Goal: Information Seeking & Learning: Learn about a topic

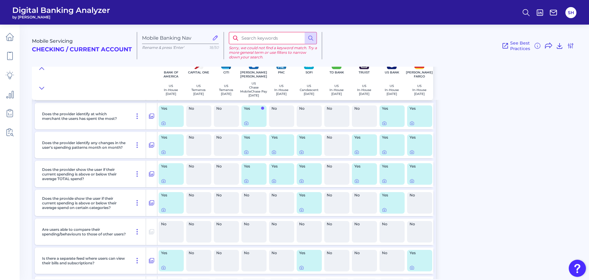
scroll to position [123, 0]
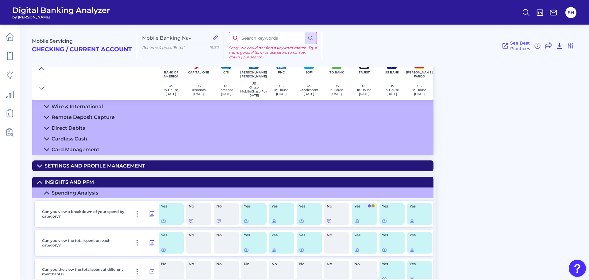
click at [38, 67] on button at bounding box center [42, 68] width 10 height 9
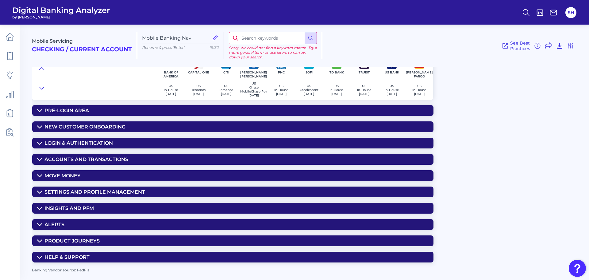
click at [79, 161] on div "Accounts and transactions" at bounding box center [87, 159] width 84 height 6
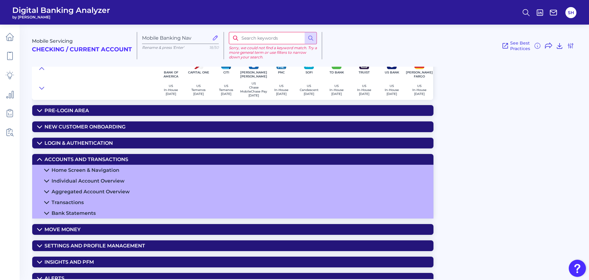
click at [77, 170] on div "Home Screen & Navigation" at bounding box center [86, 170] width 68 height 6
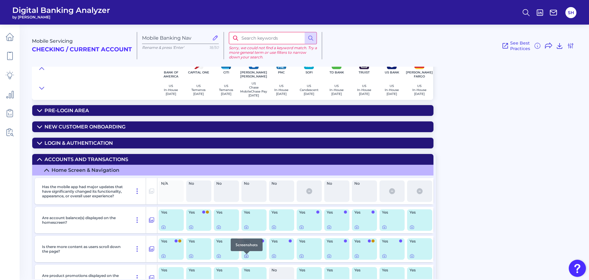
click at [248, 258] on icon at bounding box center [246, 255] width 5 height 5
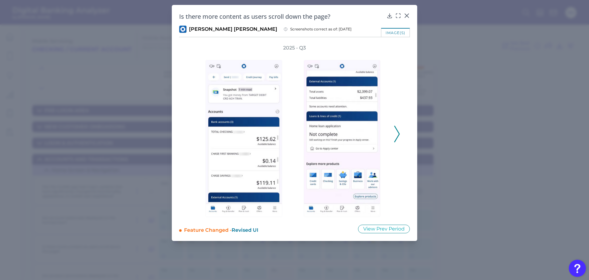
click at [394, 134] on icon at bounding box center [397, 134] width 6 height 17
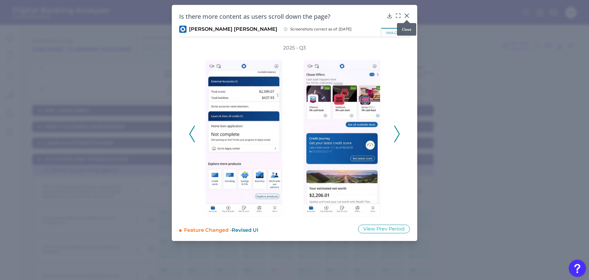
click at [407, 13] on icon at bounding box center [407, 16] width 6 height 6
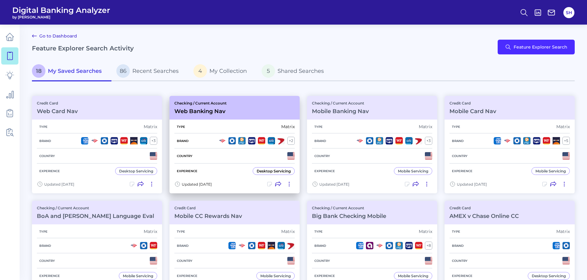
click at [193, 110] on h3 "Web Banking Nav" at bounding box center [200, 111] width 52 height 7
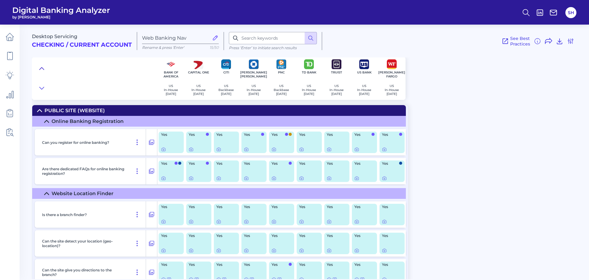
click at [42, 68] on icon at bounding box center [42, 68] width 4 height 2
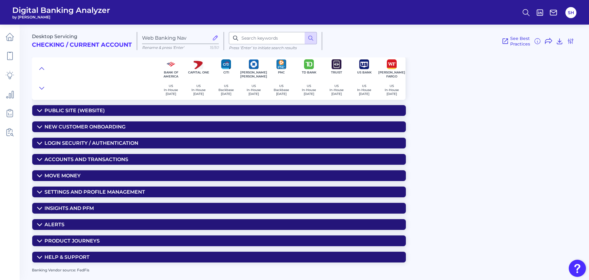
click at [95, 155] on summary "Accounts and Transactions" at bounding box center [219, 159] width 374 height 11
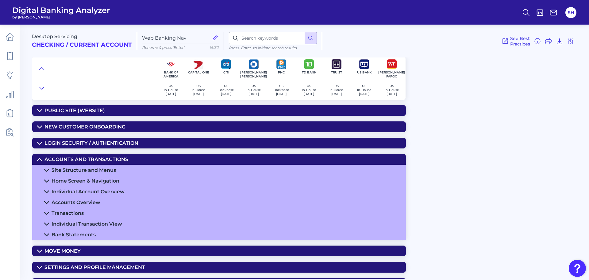
click at [104, 179] on div "Home Screen & Navigation" at bounding box center [86, 181] width 68 height 6
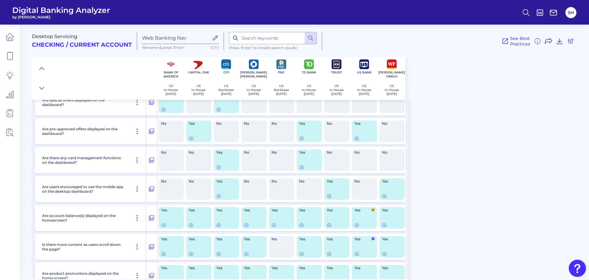
scroll to position [246, 0]
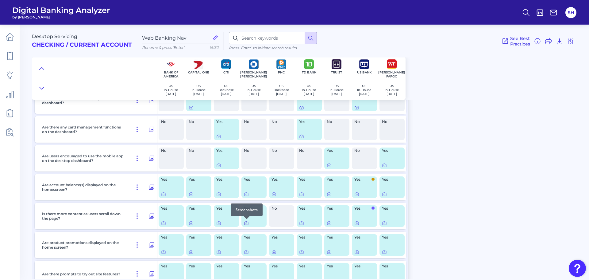
click at [247, 220] on div at bounding box center [247, 219] width 6 height 6
click at [246, 222] on div at bounding box center [247, 219] width 6 height 6
click at [246, 223] on icon at bounding box center [246, 222] width 5 height 5
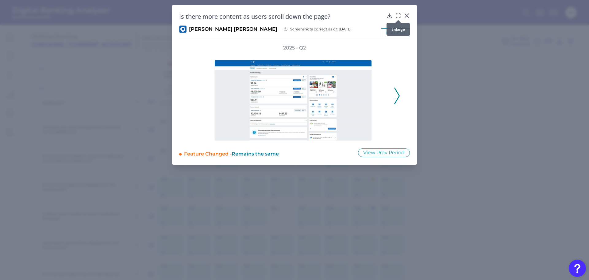
click at [398, 13] on icon at bounding box center [398, 16] width 6 height 6
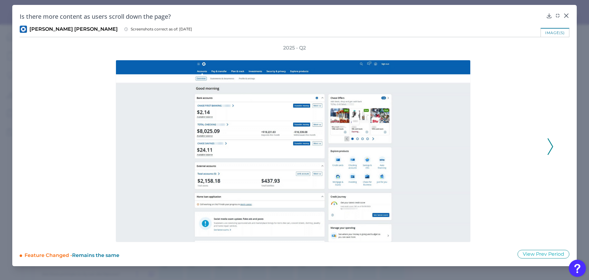
click at [552, 141] on icon at bounding box center [551, 146] width 6 height 17
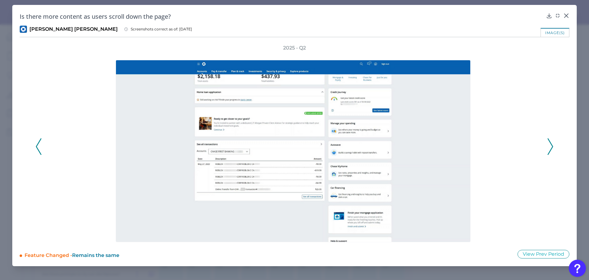
click at [38, 142] on icon at bounding box center [39, 146] width 6 height 17
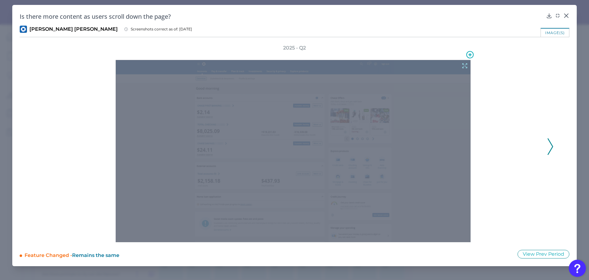
click at [497, 135] on div at bounding box center [294, 146] width 497 height 191
click at [531, 113] on div at bounding box center [294, 146] width 497 height 191
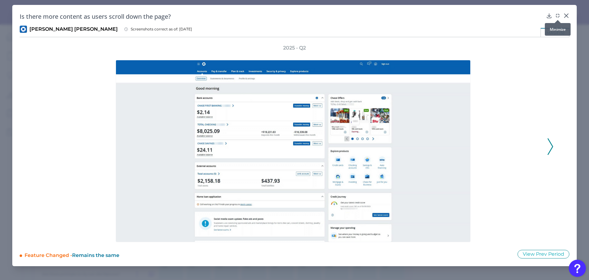
click at [557, 16] on icon at bounding box center [556, 16] width 1 height 1
